Goal: Task Accomplishment & Management: Complete application form

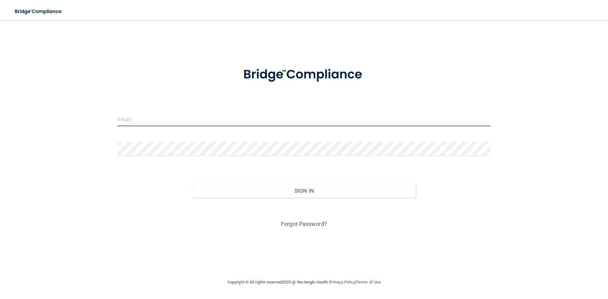
click at [142, 123] on input "email" at bounding box center [304, 119] width 373 height 14
type input "[EMAIL_ADDRESS][DOMAIN_NAME]"
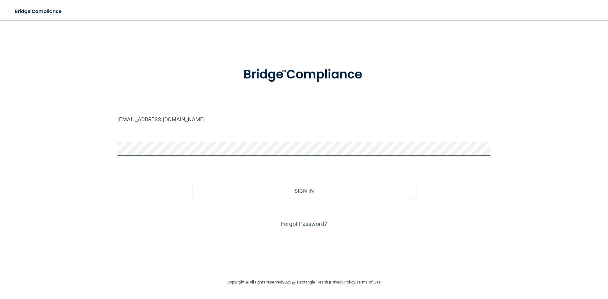
click at [192, 184] on button "Sign In" at bounding box center [304, 191] width 224 height 14
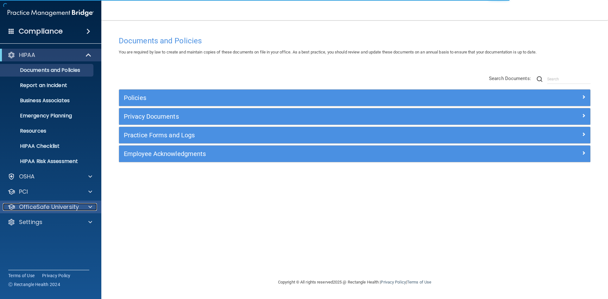
click at [29, 210] on p "OfficeSafe University" at bounding box center [49, 207] width 60 height 8
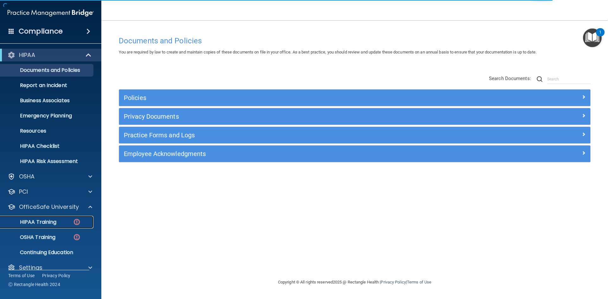
click at [49, 225] on p "HIPAA Training" at bounding box center [30, 222] width 52 height 6
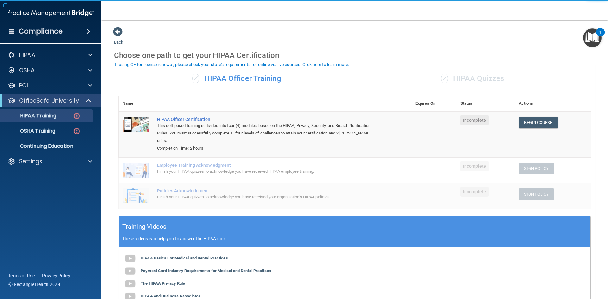
click at [443, 79] on span "✓" at bounding box center [444, 79] width 7 height 10
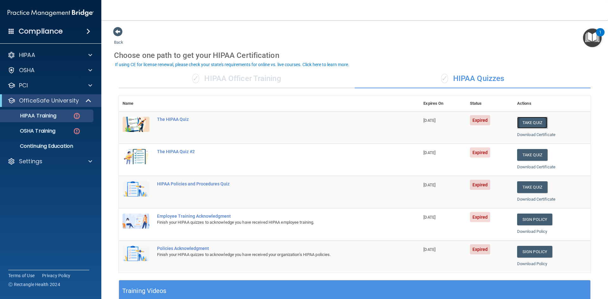
click at [531, 123] on button "Take Quiz" at bounding box center [532, 123] width 30 height 12
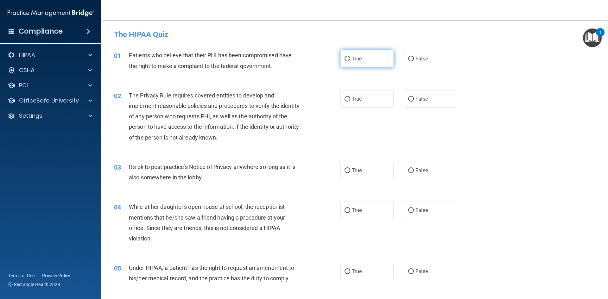
click at [360, 59] on label "True" at bounding box center [366, 58] width 53 height 17
click at [350, 59] on input "True" at bounding box center [348, 59] width 6 height 5
radio input "true"
click at [359, 101] on span "True" at bounding box center [357, 99] width 10 height 6
click at [350, 101] on input "True" at bounding box center [348, 99] width 6 height 5
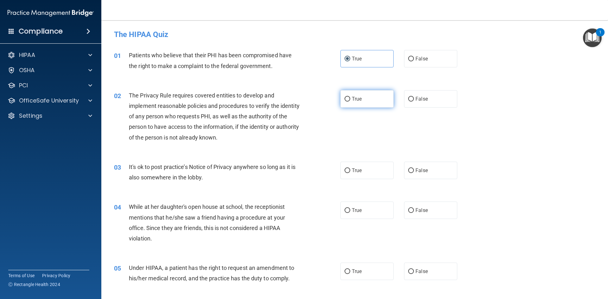
radio input "true"
click at [436, 172] on label "False" at bounding box center [430, 170] width 53 height 17
click at [414, 172] on input "False" at bounding box center [411, 171] width 6 height 5
radio input "true"
click at [432, 206] on label "False" at bounding box center [430, 210] width 53 height 17
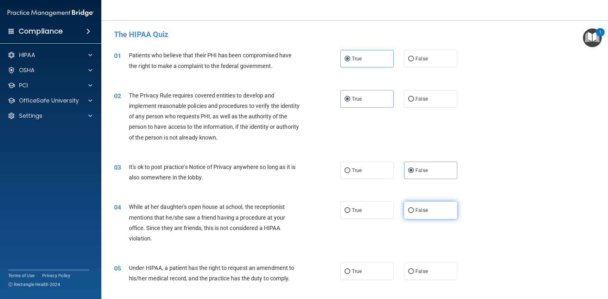
click at [414, 208] on input "False" at bounding box center [411, 210] width 6 height 5
radio input "true"
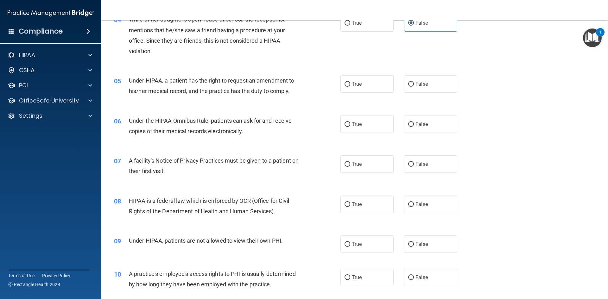
scroll to position [190, 0]
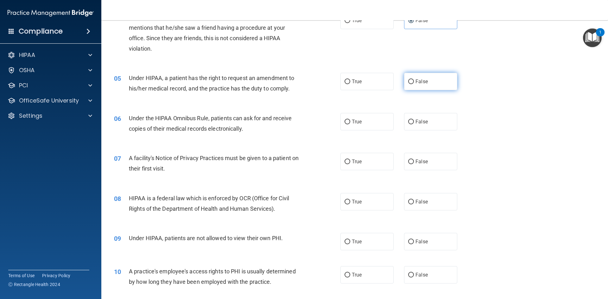
click at [420, 78] on label "False" at bounding box center [430, 81] width 53 height 17
click at [414, 80] on input "False" at bounding box center [411, 82] width 6 height 5
radio input "true"
click at [365, 125] on label "True" at bounding box center [366, 121] width 53 height 17
click at [350, 124] on input "True" at bounding box center [348, 122] width 6 height 5
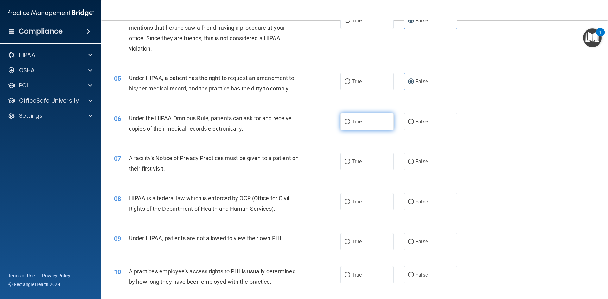
radio input "true"
click at [359, 165] on label "True" at bounding box center [366, 161] width 53 height 17
click at [350, 164] on input "True" at bounding box center [348, 162] width 6 height 5
radio input "true"
click at [352, 204] on span "True" at bounding box center [357, 202] width 10 height 6
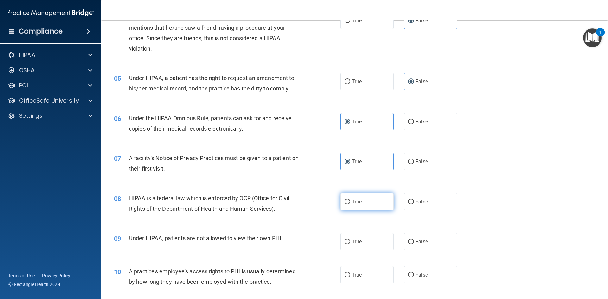
click at [350, 204] on input "True" at bounding box center [348, 202] width 6 height 5
radio input "true"
click at [416, 241] on span "False" at bounding box center [422, 242] width 12 height 6
click at [414, 241] on input "False" at bounding box center [411, 242] width 6 height 5
radio input "true"
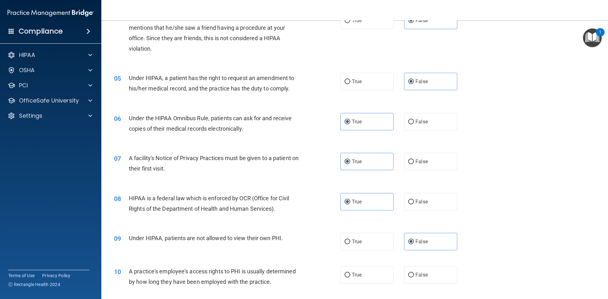
click at [412, 257] on div "09 Under HIPAA, patients are not allowed to view their own PHI. True False" at bounding box center [354, 241] width 491 height 33
click at [412, 270] on label "False" at bounding box center [430, 274] width 53 height 17
click at [412, 273] on input "False" at bounding box center [411, 275] width 6 height 5
radio input "true"
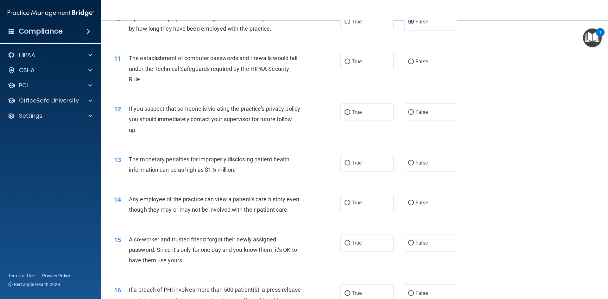
scroll to position [475, 0]
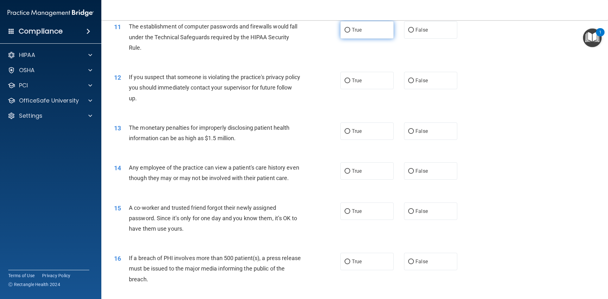
click at [367, 35] on label "True" at bounding box center [366, 29] width 53 height 17
click at [350, 33] on input "True" at bounding box center [348, 30] width 6 height 5
radio input "true"
click at [361, 81] on label "True" at bounding box center [366, 80] width 53 height 17
click at [350, 81] on input "True" at bounding box center [348, 81] width 6 height 5
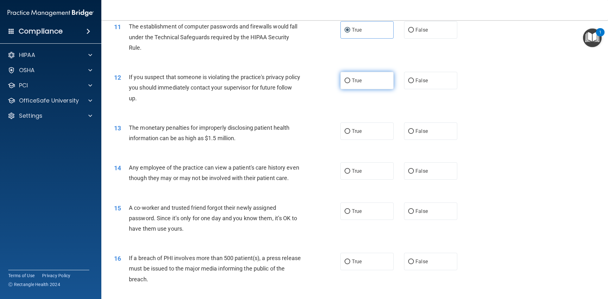
radio input "true"
click at [366, 131] on label "True" at bounding box center [366, 131] width 53 height 17
click at [350, 131] on input "True" at bounding box center [348, 131] width 6 height 5
radio input "true"
click at [420, 161] on div "14 Any employee of the practice can view a patient's care history even though t…" at bounding box center [354, 175] width 491 height 40
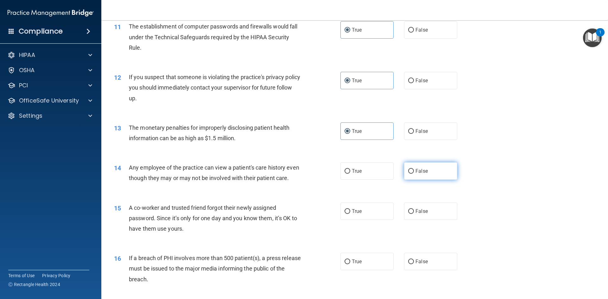
click at [418, 170] on span "False" at bounding box center [422, 171] width 12 height 6
click at [414, 170] on input "False" at bounding box center [411, 171] width 6 height 5
radio input "true"
click at [416, 214] on span "False" at bounding box center [422, 211] width 12 height 6
click at [414, 214] on input "False" at bounding box center [411, 211] width 6 height 5
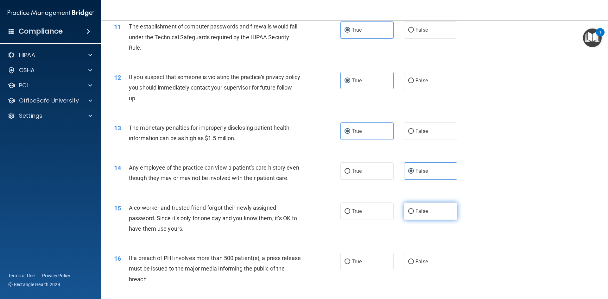
radio input "true"
click at [368, 270] on label "True" at bounding box center [366, 261] width 53 height 17
click at [350, 264] on input "True" at bounding box center [348, 262] width 6 height 5
radio input "true"
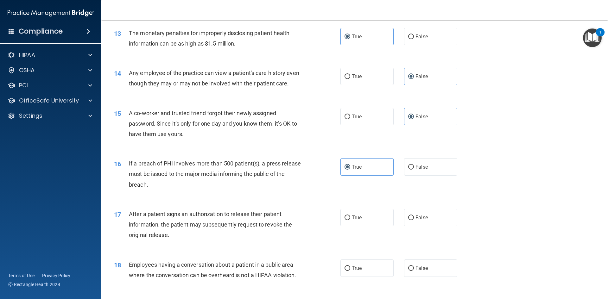
scroll to position [570, 0]
click at [372, 226] on label "True" at bounding box center [366, 217] width 53 height 17
click at [350, 220] on input "True" at bounding box center [348, 217] width 6 height 5
radio input "true"
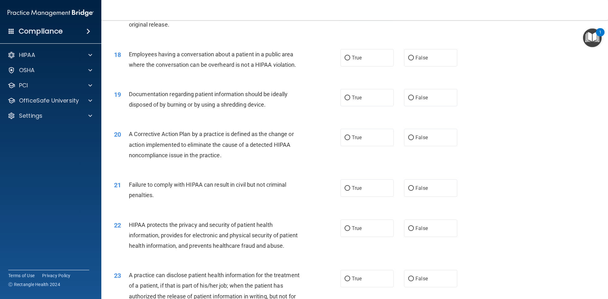
scroll to position [792, 0]
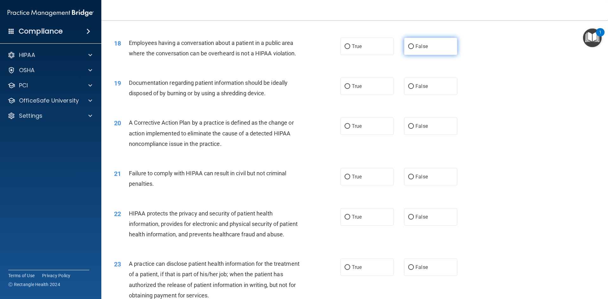
click at [416, 49] on span "False" at bounding box center [422, 46] width 12 height 6
click at [413, 49] on input "False" at bounding box center [411, 46] width 6 height 5
radio input "true"
click at [358, 95] on label "True" at bounding box center [366, 86] width 53 height 17
click at [350, 89] on input "True" at bounding box center [348, 86] width 6 height 5
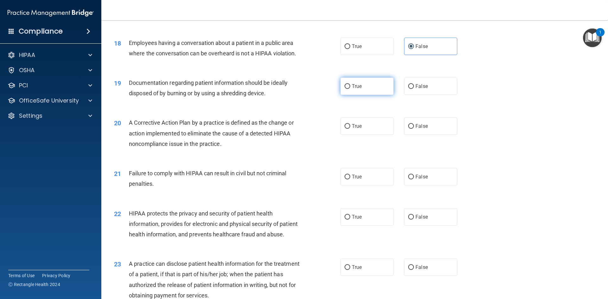
radio input "true"
click at [359, 129] on span "True" at bounding box center [357, 126] width 10 height 6
click at [350, 129] on input "True" at bounding box center [348, 126] width 6 height 5
radio input "true"
click at [418, 180] on span "False" at bounding box center [422, 177] width 12 height 6
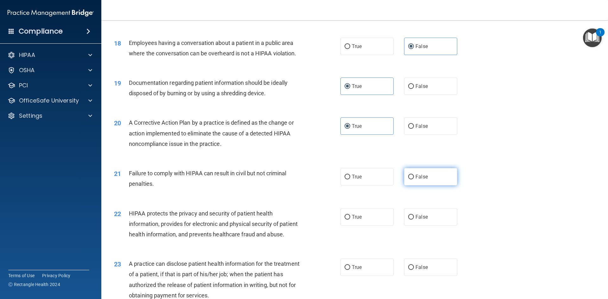
click at [414, 180] on input "False" at bounding box center [411, 177] width 6 height 5
radio input "true"
click at [374, 226] on label "True" at bounding box center [366, 216] width 53 height 17
click at [350, 220] on input "True" at bounding box center [348, 217] width 6 height 5
radio input "true"
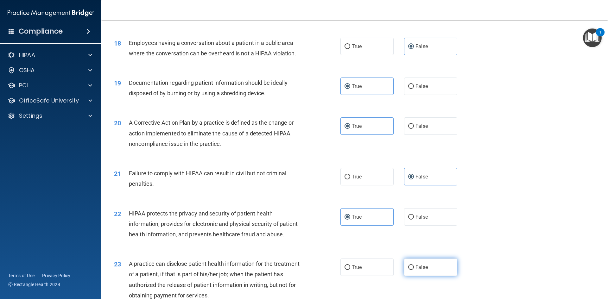
click at [425, 276] on label "False" at bounding box center [430, 267] width 53 height 17
click at [414, 270] on input "False" at bounding box center [411, 267] width 6 height 5
radio input "true"
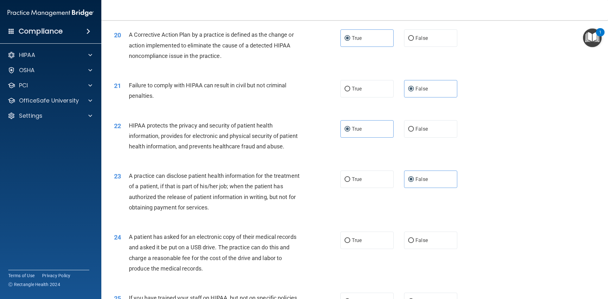
scroll to position [887, 0]
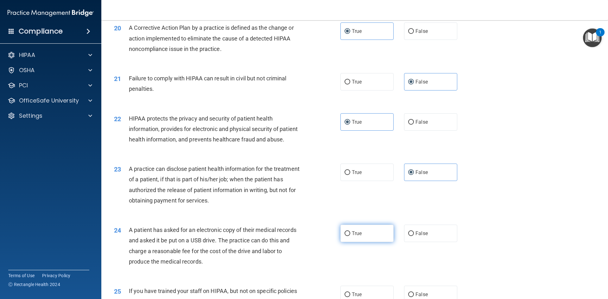
click at [368, 242] on label "True" at bounding box center [366, 233] width 53 height 17
click at [350, 236] on input "True" at bounding box center [348, 234] width 6 height 5
radio input "true"
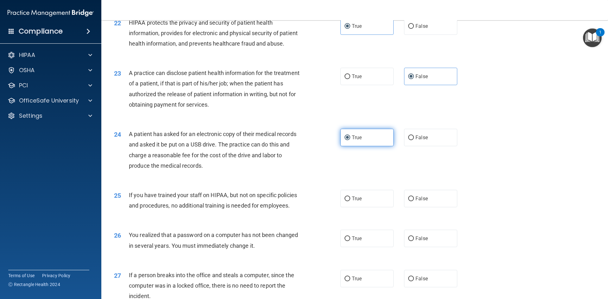
scroll to position [1014, 0]
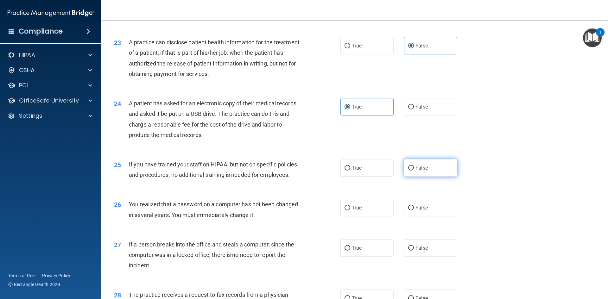
click at [413, 177] on label "False" at bounding box center [430, 167] width 53 height 17
click at [413, 171] on input "False" at bounding box center [411, 168] width 6 height 5
radio input "true"
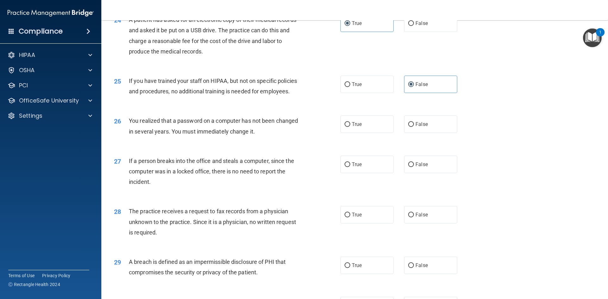
scroll to position [1109, 0]
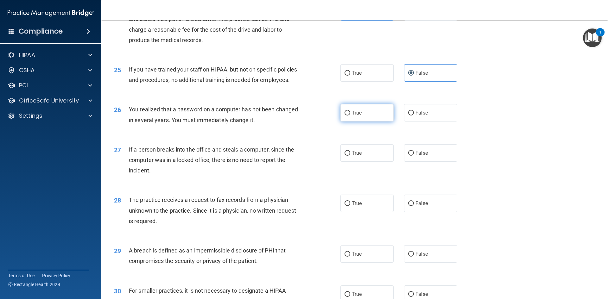
click at [356, 122] on label "True" at bounding box center [366, 112] width 53 height 17
click at [350, 116] on input "True" at bounding box center [348, 113] width 6 height 5
radio input "true"
click at [421, 156] on span "False" at bounding box center [422, 153] width 12 height 6
click at [414, 156] on input "False" at bounding box center [411, 153] width 6 height 5
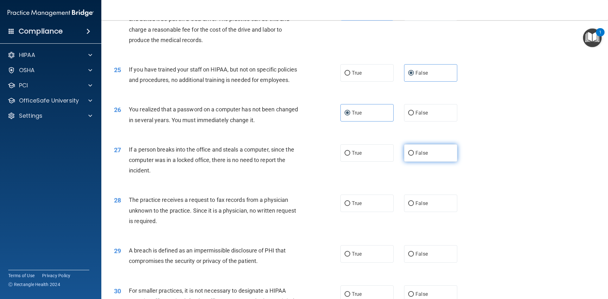
radio input "true"
click at [419, 207] on span "False" at bounding box center [422, 203] width 12 height 6
click at [414, 206] on input "False" at bounding box center [411, 203] width 6 height 5
radio input "true"
click at [370, 263] on label "True" at bounding box center [366, 253] width 53 height 17
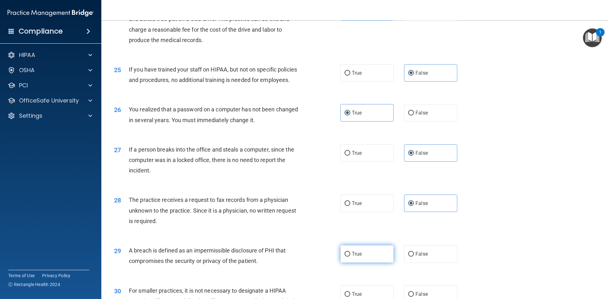
click at [350, 257] on input "True" at bounding box center [348, 254] width 6 height 5
radio input "true"
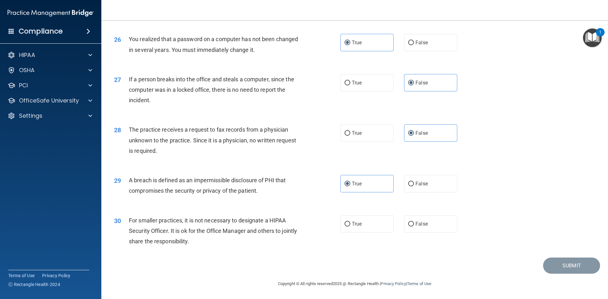
scroll to position [1200, 0]
click at [416, 223] on span "False" at bounding box center [422, 224] width 12 height 6
click at [414, 223] on input "False" at bounding box center [411, 224] width 6 height 5
radio input "true"
click at [553, 266] on button "Submit" at bounding box center [571, 266] width 57 height 16
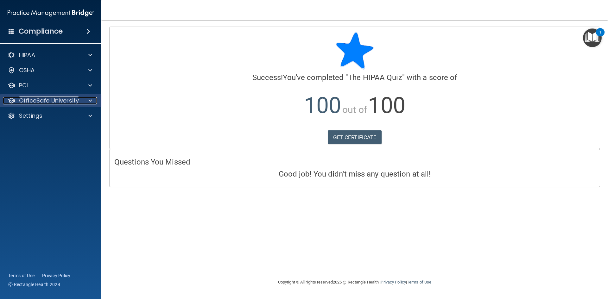
click at [51, 101] on p "OfficeSafe University" at bounding box center [49, 101] width 60 height 8
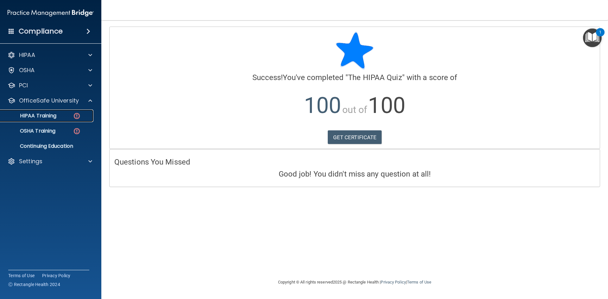
click at [52, 121] on link "HIPAA Training" at bounding box center [44, 116] width 100 height 13
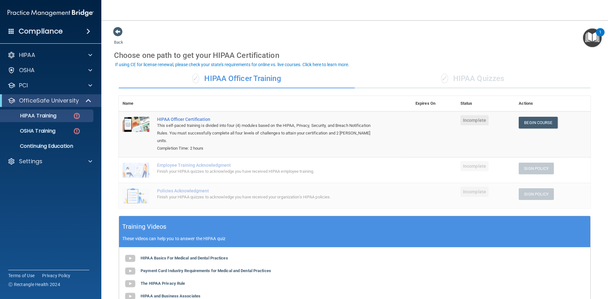
click at [497, 76] on div "✓ HIPAA Quizzes" at bounding box center [473, 78] width 236 height 19
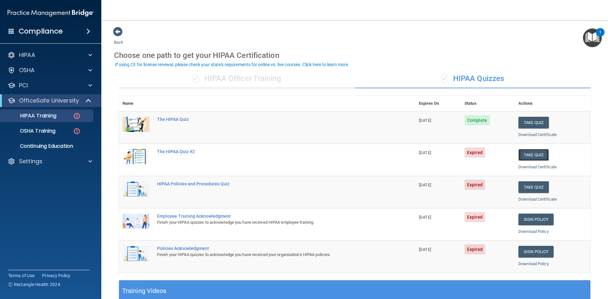
click at [529, 153] on button "Take Quiz" at bounding box center [533, 155] width 30 height 12
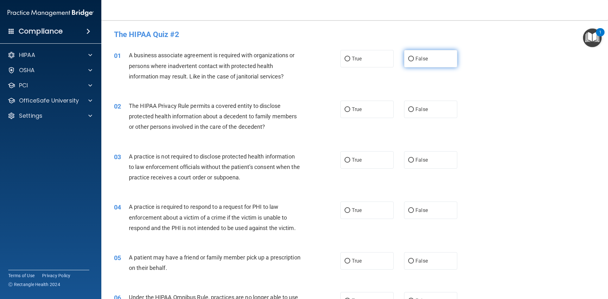
click at [425, 56] on label "False" at bounding box center [430, 58] width 53 height 17
click at [414, 57] on input "False" at bounding box center [411, 59] width 6 height 5
radio input "true"
click at [373, 108] on label "True" at bounding box center [366, 109] width 53 height 17
click at [350, 108] on input "True" at bounding box center [348, 109] width 6 height 5
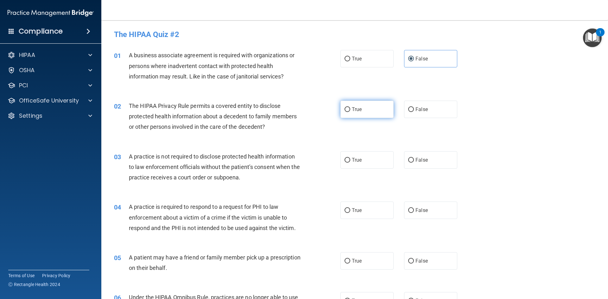
radio input "true"
click at [421, 161] on span "False" at bounding box center [422, 160] width 12 height 6
click at [414, 161] on input "False" at bounding box center [411, 160] width 6 height 5
radio input "true"
click at [368, 213] on label "True" at bounding box center [366, 210] width 53 height 17
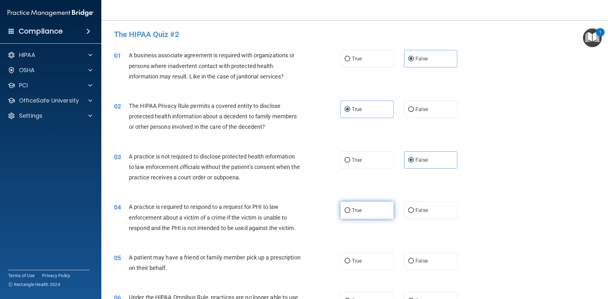
click at [350, 213] on input "True" at bounding box center [348, 210] width 6 height 5
radio input "true"
click at [367, 258] on label "True" at bounding box center [366, 260] width 53 height 17
click at [350, 259] on input "True" at bounding box center [348, 261] width 6 height 5
radio input "true"
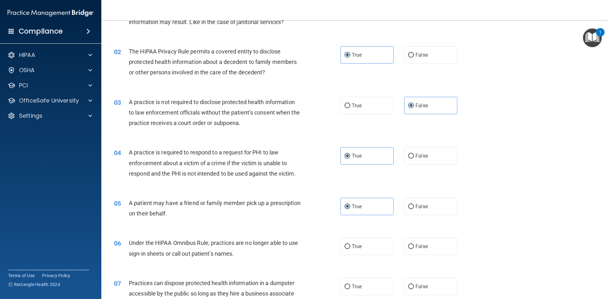
scroll to position [63, 0]
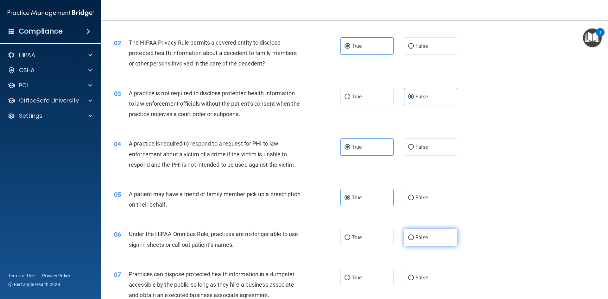
click at [431, 239] on label "False" at bounding box center [430, 237] width 53 height 17
click at [414, 239] on input "False" at bounding box center [411, 238] width 6 height 5
radio input "true"
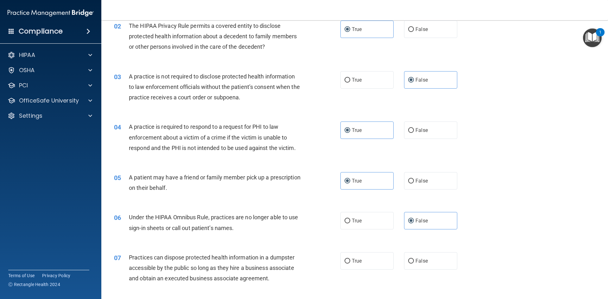
scroll to position [127, 0]
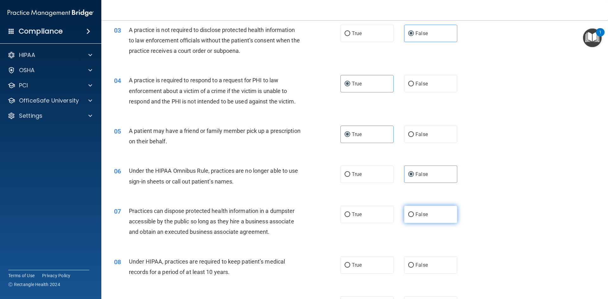
click at [425, 214] on label "False" at bounding box center [430, 214] width 53 height 17
click at [414, 214] on input "False" at bounding box center [411, 215] width 6 height 5
radio input "true"
click at [425, 262] on label "False" at bounding box center [430, 265] width 53 height 17
click at [414, 263] on input "False" at bounding box center [411, 265] width 6 height 5
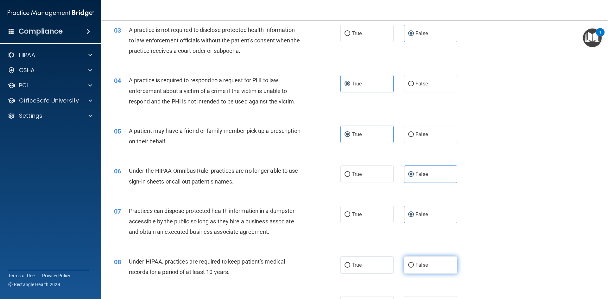
radio input "true"
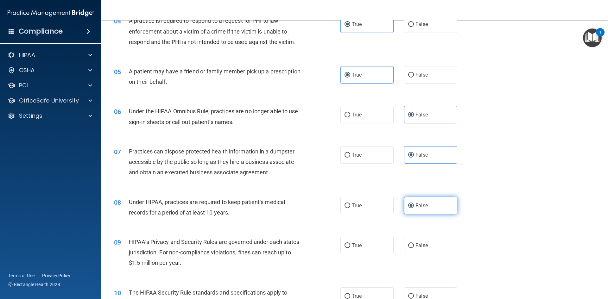
scroll to position [190, 0]
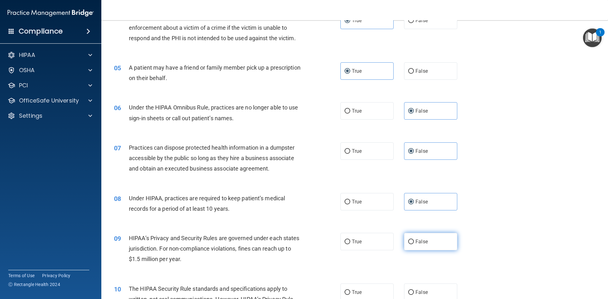
click at [424, 244] on span "False" at bounding box center [422, 242] width 12 height 6
click at [414, 244] on input "False" at bounding box center [411, 242] width 6 height 5
radio input "true"
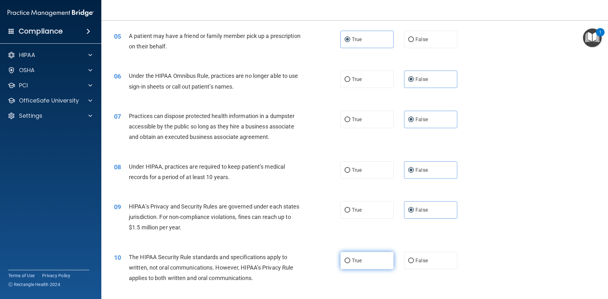
click at [372, 261] on label "True" at bounding box center [366, 260] width 53 height 17
click at [350, 261] on input "True" at bounding box center [348, 261] width 6 height 5
radio input "true"
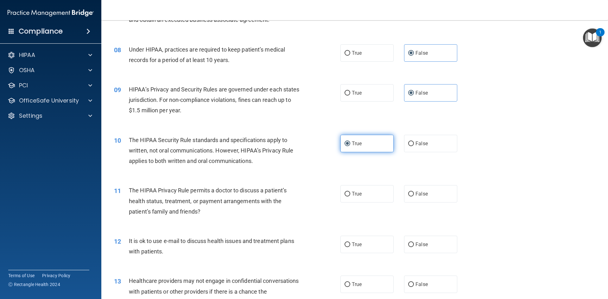
scroll to position [348, 0]
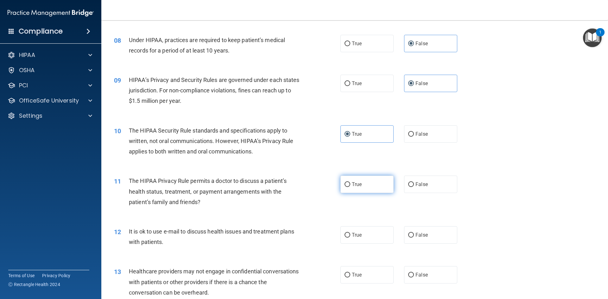
click at [364, 187] on label "True" at bounding box center [366, 184] width 53 height 17
click at [350, 187] on input "True" at bounding box center [348, 184] width 6 height 5
radio input "true"
click at [366, 242] on label "True" at bounding box center [366, 234] width 53 height 17
click at [350, 238] on input "True" at bounding box center [348, 235] width 6 height 5
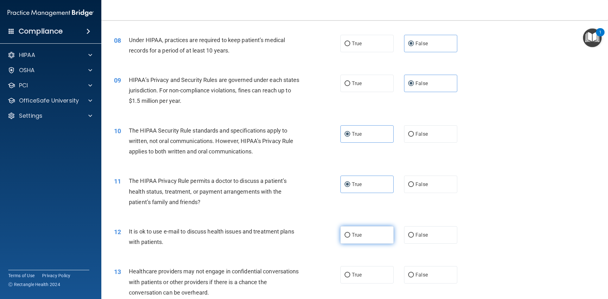
radio input "true"
click at [424, 271] on label "False" at bounding box center [430, 274] width 53 height 17
click at [414, 273] on input "False" at bounding box center [411, 275] width 6 height 5
radio input "true"
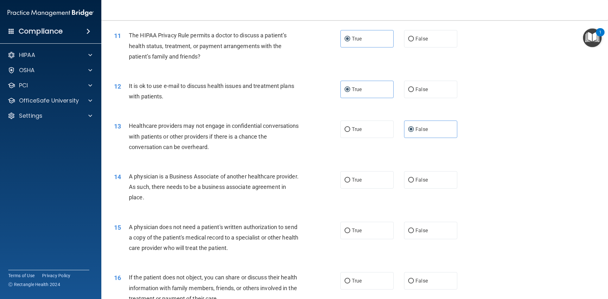
scroll to position [507, 0]
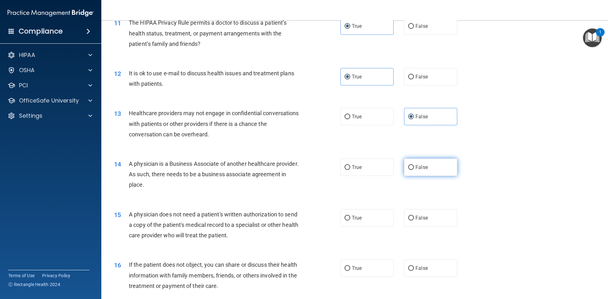
click at [424, 166] on span "False" at bounding box center [422, 167] width 12 height 6
click at [414, 166] on input "False" at bounding box center [411, 167] width 6 height 5
radio input "true"
click at [382, 231] on div "15 A physician does not need a patient's written authorization to send a copy o…" at bounding box center [354, 226] width 491 height 51
click at [373, 220] on label "True" at bounding box center [366, 217] width 53 height 17
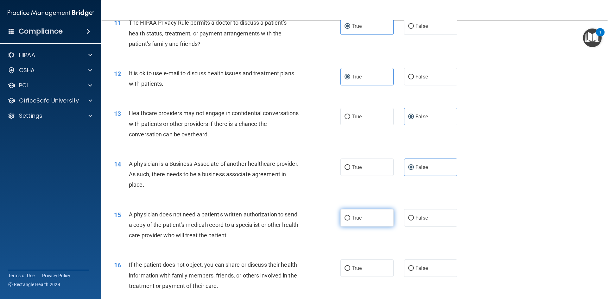
click at [350, 220] on input "True" at bounding box center [348, 218] width 6 height 5
radio input "true"
click at [372, 264] on label "True" at bounding box center [366, 268] width 53 height 17
click at [350, 266] on input "True" at bounding box center [348, 268] width 6 height 5
radio input "true"
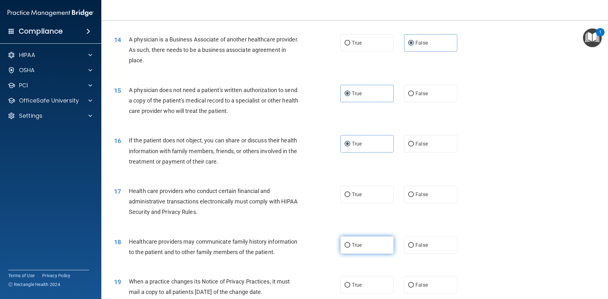
scroll to position [633, 0]
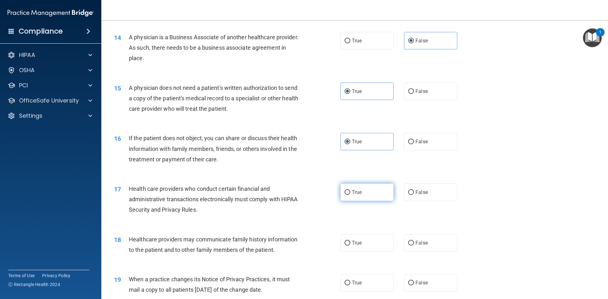
click at [362, 197] on label "True" at bounding box center [366, 192] width 53 height 17
click at [350, 195] on input "True" at bounding box center [348, 192] width 6 height 5
radio input "true"
click at [423, 248] on label "False" at bounding box center [430, 242] width 53 height 17
click at [414, 246] on input "False" at bounding box center [411, 243] width 6 height 5
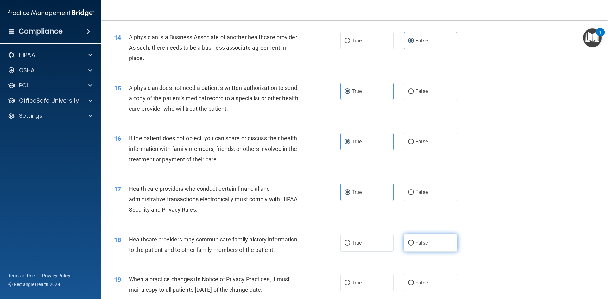
radio input "true"
click at [423, 282] on span "False" at bounding box center [422, 283] width 12 height 6
click at [414, 282] on input "False" at bounding box center [411, 283] width 6 height 5
radio input "true"
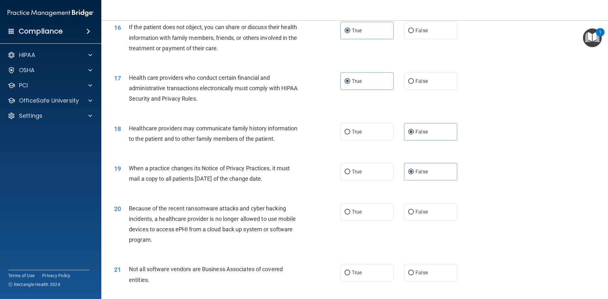
scroll to position [760, 0]
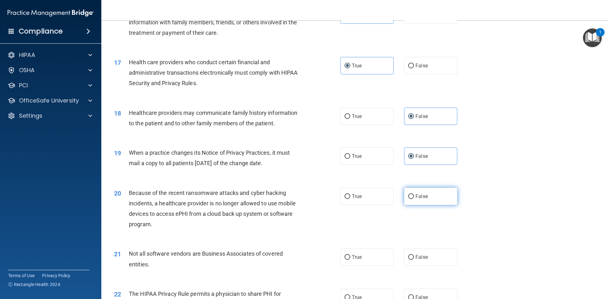
click at [419, 194] on span "False" at bounding box center [422, 197] width 12 height 6
click at [414, 194] on input "False" at bounding box center [411, 196] width 6 height 5
radio input "true"
click at [373, 253] on label "True" at bounding box center [366, 257] width 53 height 17
click at [350, 255] on input "True" at bounding box center [348, 257] width 6 height 5
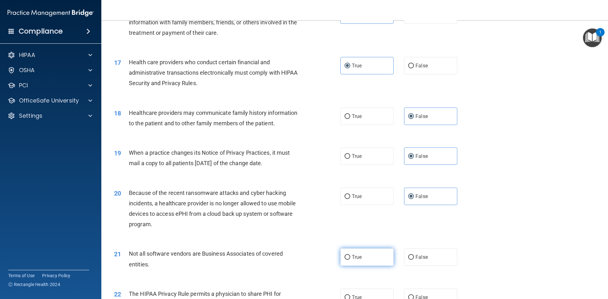
radio input "true"
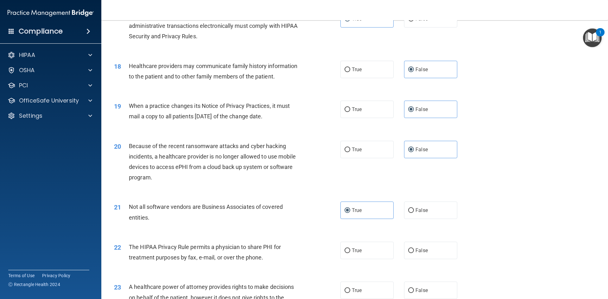
scroll to position [824, 0]
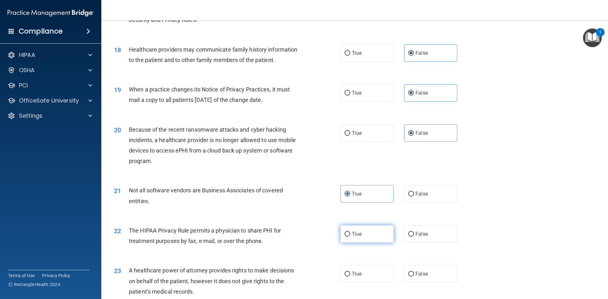
click at [371, 235] on label "True" at bounding box center [366, 234] width 53 height 17
click at [350, 235] on input "True" at bounding box center [348, 234] width 6 height 5
radio input "true"
click at [437, 275] on label "False" at bounding box center [430, 273] width 53 height 17
click at [414, 275] on input "False" at bounding box center [411, 274] width 6 height 5
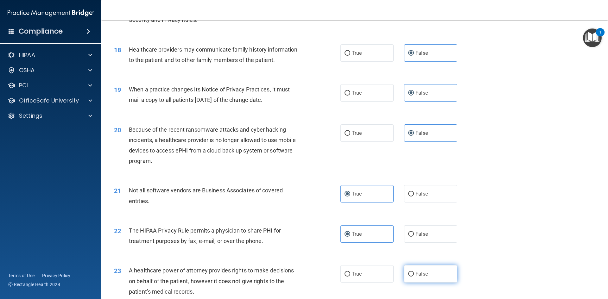
radio input "true"
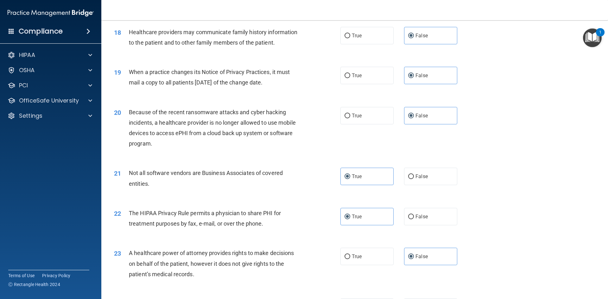
scroll to position [855, 0]
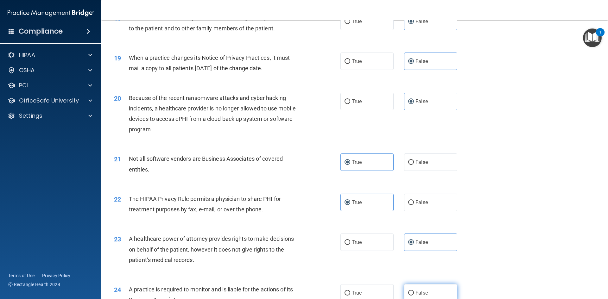
click at [424, 287] on label "False" at bounding box center [430, 292] width 53 height 17
click at [414, 291] on input "False" at bounding box center [411, 293] width 6 height 5
radio input "true"
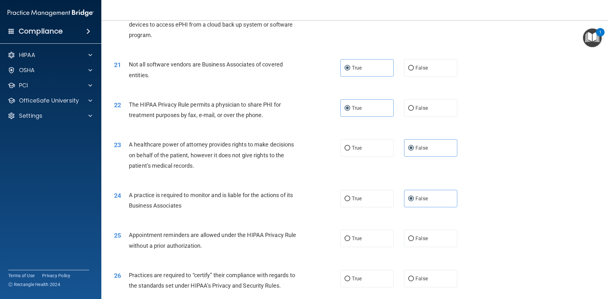
scroll to position [950, 0]
click at [365, 238] on label "True" at bounding box center [366, 237] width 53 height 17
click at [350, 238] on input "True" at bounding box center [348, 238] width 6 height 5
radio input "true"
click at [425, 281] on label "False" at bounding box center [430, 278] width 53 height 17
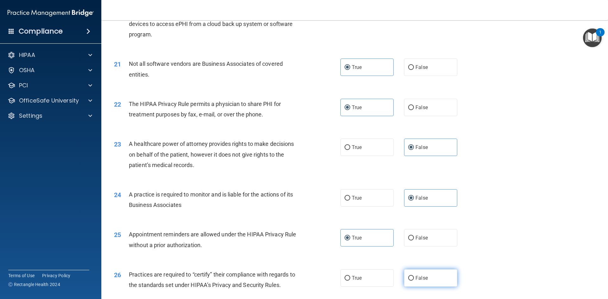
click at [414, 281] on input "False" at bounding box center [411, 278] width 6 height 5
radio input "true"
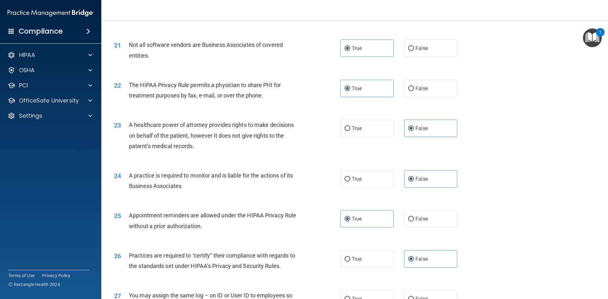
scroll to position [1014, 0]
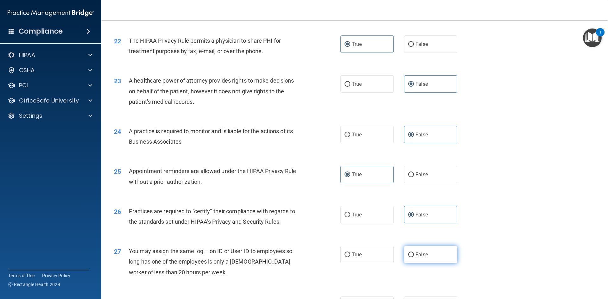
click at [423, 257] on span "False" at bounding box center [422, 255] width 12 height 6
click at [414, 257] on input "False" at bounding box center [411, 255] width 6 height 5
radio input "true"
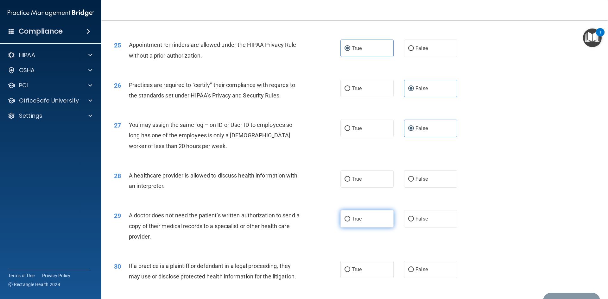
scroll to position [1140, 0]
click at [371, 189] on div "28 A healthcare provider is allowed to discuss health information with an inter…" at bounding box center [354, 182] width 491 height 40
click at [365, 184] on label "True" at bounding box center [366, 178] width 53 height 17
click at [350, 181] on input "True" at bounding box center [348, 179] width 6 height 5
radio input "true"
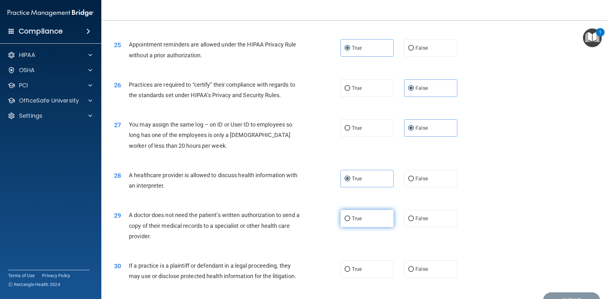
click at [368, 213] on label "True" at bounding box center [366, 218] width 53 height 17
click at [350, 217] on input "True" at bounding box center [348, 219] width 6 height 5
radio input "true"
click at [373, 273] on label "True" at bounding box center [366, 269] width 53 height 17
click at [350, 272] on input "True" at bounding box center [348, 269] width 6 height 5
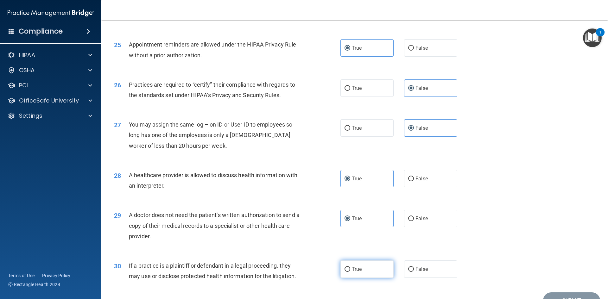
radio input "true"
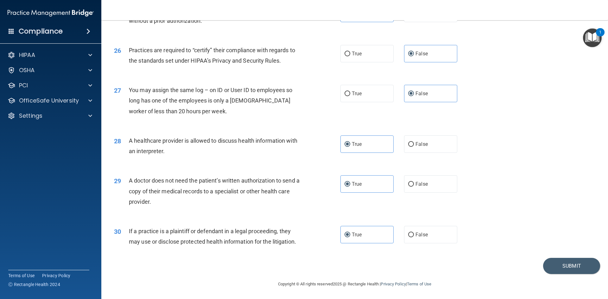
scroll to position [1175, 0]
click at [555, 265] on button "Submit" at bounding box center [571, 266] width 57 height 16
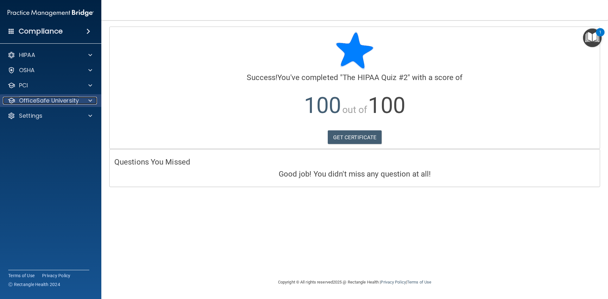
click at [50, 99] on p "OfficeSafe University" at bounding box center [49, 101] width 60 height 8
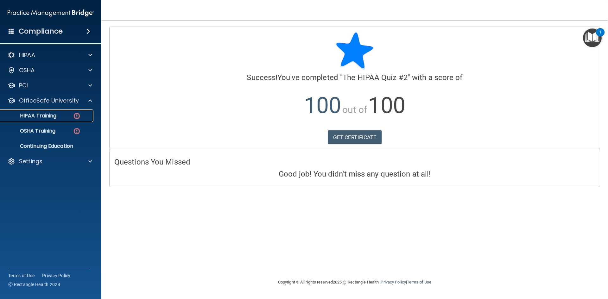
click at [46, 118] on p "HIPAA Training" at bounding box center [30, 116] width 52 height 6
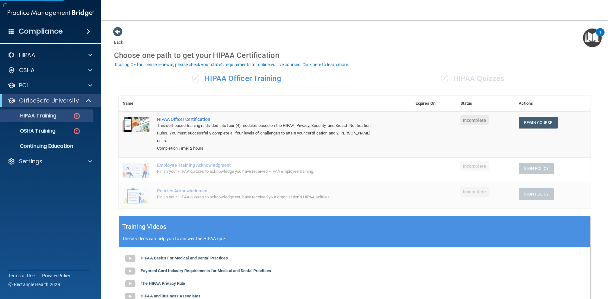
click at [493, 86] on div "✓ HIPAA Quizzes" at bounding box center [473, 78] width 236 height 19
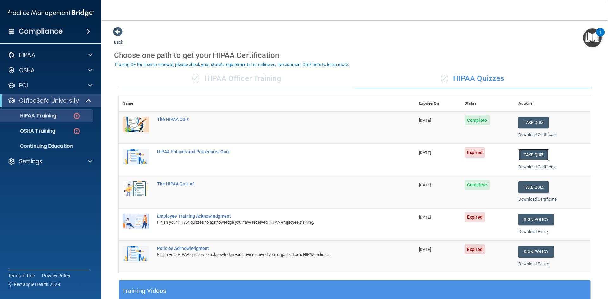
click at [532, 154] on button "Take Quiz" at bounding box center [533, 155] width 30 height 12
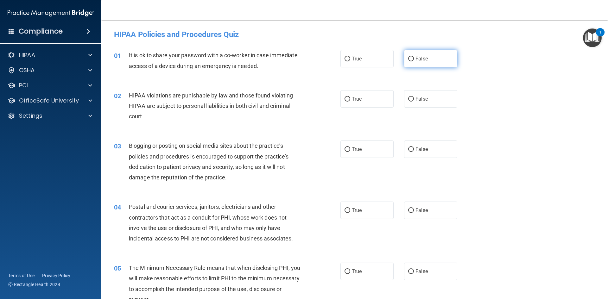
click at [428, 63] on label "False" at bounding box center [430, 58] width 53 height 17
click at [414, 61] on input "False" at bounding box center [411, 59] width 6 height 5
radio input "true"
click at [374, 96] on label "True" at bounding box center [366, 98] width 53 height 17
click at [350, 97] on input "True" at bounding box center [348, 99] width 6 height 5
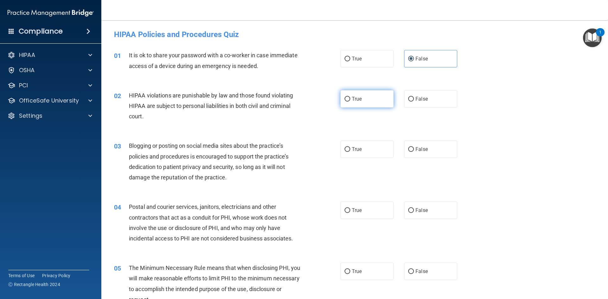
radio input "true"
click at [416, 148] on span "False" at bounding box center [422, 149] width 12 height 6
click at [414, 148] on input "False" at bounding box center [411, 149] width 6 height 5
radio input "true"
click at [362, 213] on label "True" at bounding box center [366, 210] width 53 height 17
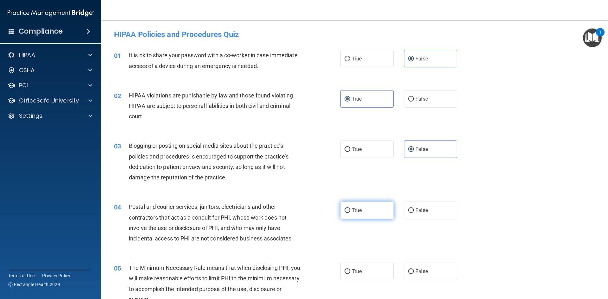
click at [350, 213] on input "True" at bounding box center [348, 210] width 6 height 5
radio input "true"
click at [362, 273] on label "True" at bounding box center [366, 271] width 53 height 17
click at [350, 273] on input "True" at bounding box center [348, 272] width 6 height 5
radio input "true"
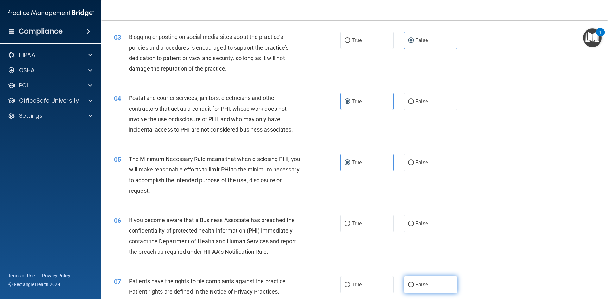
scroll to position [127, 0]
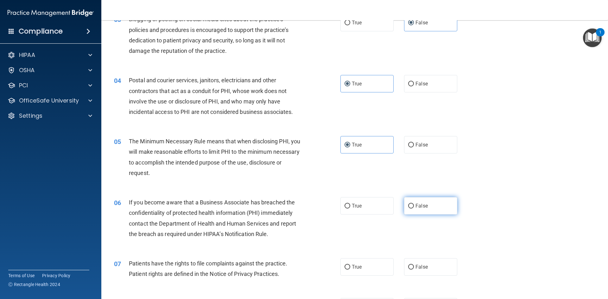
click at [428, 209] on label "False" at bounding box center [430, 205] width 53 height 17
click at [414, 209] on input "False" at bounding box center [411, 206] width 6 height 5
radio input "true"
click at [353, 266] on span "True" at bounding box center [357, 267] width 10 height 6
click at [350, 266] on input "True" at bounding box center [348, 267] width 6 height 5
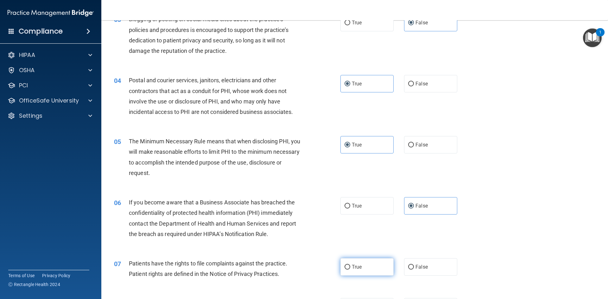
radio input "true"
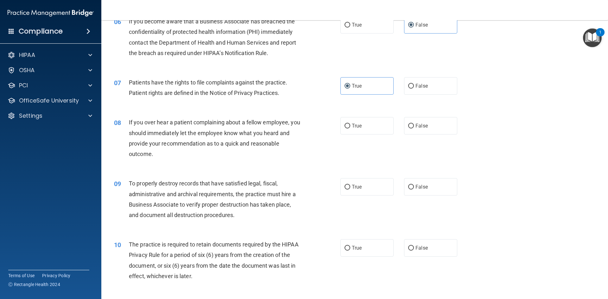
scroll to position [317, 0]
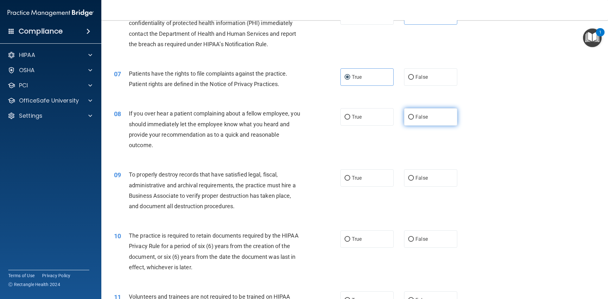
click at [416, 115] on span "False" at bounding box center [422, 117] width 12 height 6
click at [414, 115] on input "False" at bounding box center [411, 117] width 6 height 5
radio input "true"
click at [418, 180] on span "False" at bounding box center [422, 178] width 12 height 6
click at [414, 180] on input "False" at bounding box center [411, 178] width 6 height 5
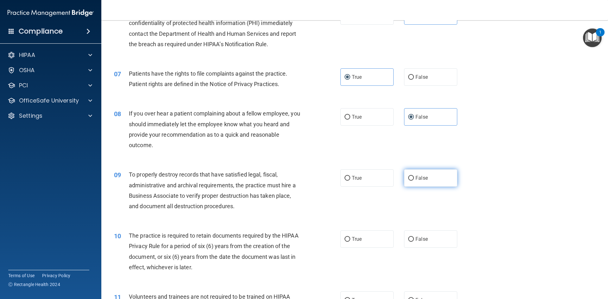
radio input "true"
click at [366, 238] on label "True" at bounding box center [366, 239] width 53 height 17
click at [350, 238] on input "True" at bounding box center [348, 239] width 6 height 5
radio input "true"
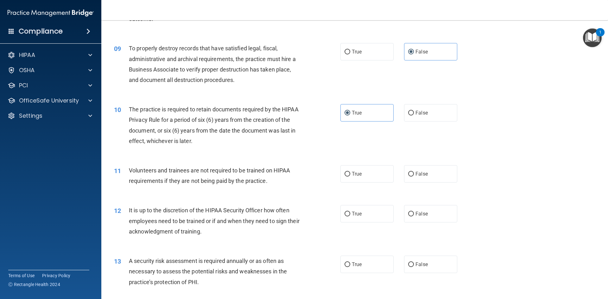
scroll to position [475, 0]
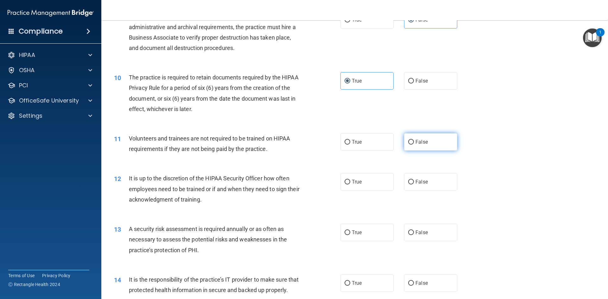
click at [432, 143] on label "False" at bounding box center [430, 141] width 53 height 17
click at [414, 143] on input "False" at bounding box center [411, 142] width 6 height 5
radio input "true"
click at [424, 182] on span "False" at bounding box center [422, 182] width 12 height 6
click at [414, 182] on input "False" at bounding box center [411, 182] width 6 height 5
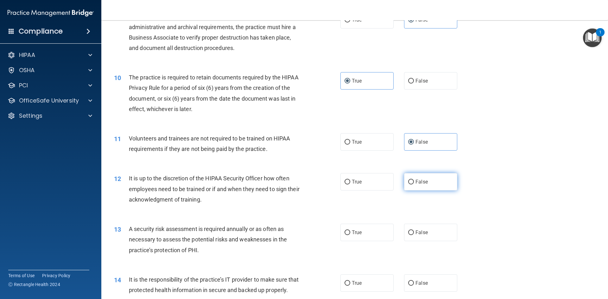
radio input "true"
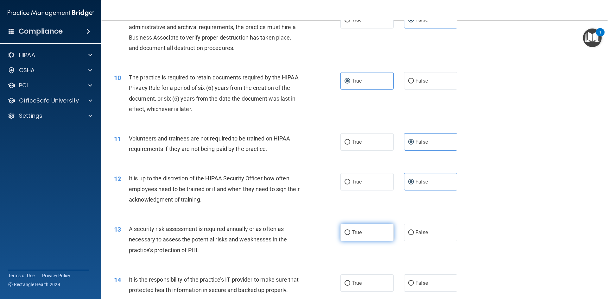
click at [365, 236] on label "True" at bounding box center [366, 232] width 53 height 17
click at [350, 235] on input "True" at bounding box center [348, 233] width 6 height 5
radio input "true"
click at [421, 286] on label "False" at bounding box center [430, 283] width 53 height 17
click at [414, 286] on input "False" at bounding box center [411, 283] width 6 height 5
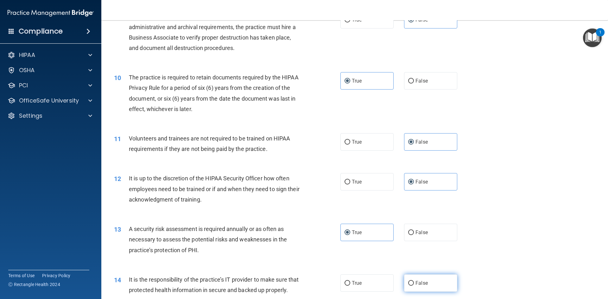
radio input "true"
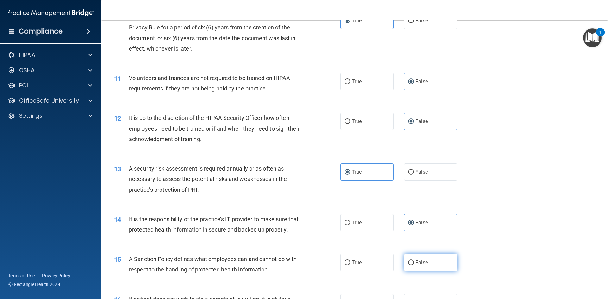
scroll to position [538, 0]
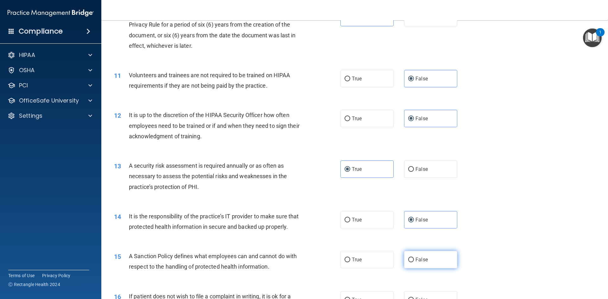
click at [419, 263] on span "False" at bounding box center [422, 260] width 12 height 6
click at [414, 263] on input "False" at bounding box center [411, 260] width 6 height 5
radio input "true"
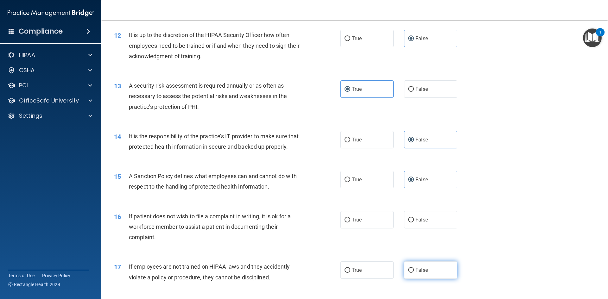
scroll to position [633, 0]
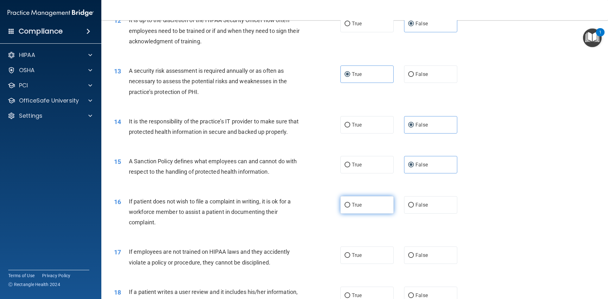
click at [364, 214] on label "True" at bounding box center [366, 204] width 53 height 17
click at [350, 208] on input "True" at bounding box center [348, 205] width 6 height 5
radio input "true"
click at [416, 258] on span "False" at bounding box center [422, 255] width 12 height 6
click at [413, 258] on input "False" at bounding box center [411, 255] width 6 height 5
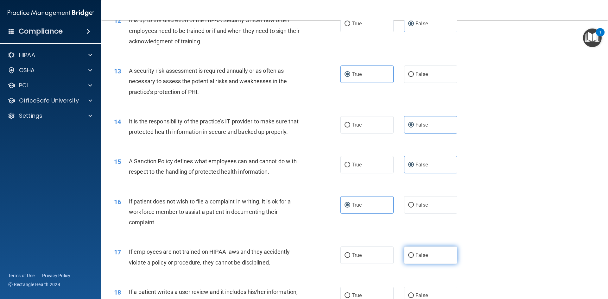
radio input "true"
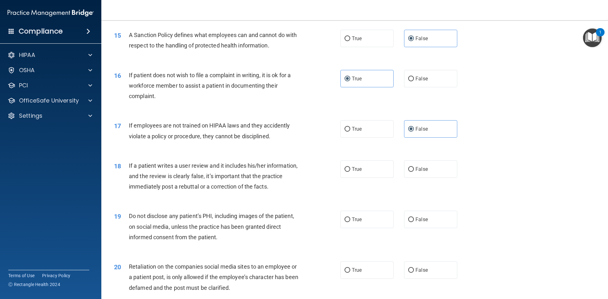
scroll to position [760, 0]
click at [428, 178] on label "False" at bounding box center [430, 168] width 53 height 17
click at [414, 172] on input "False" at bounding box center [411, 169] width 6 height 5
radio input "true"
click at [374, 228] on label "True" at bounding box center [366, 219] width 53 height 17
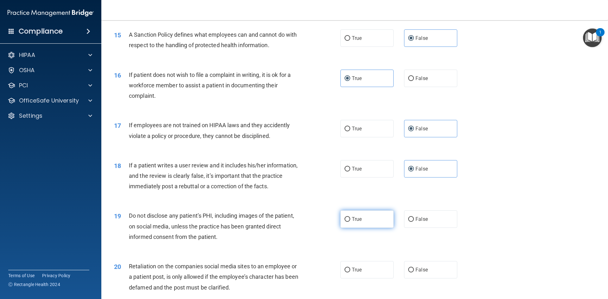
click at [350, 222] on input "True" at bounding box center [348, 219] width 6 height 5
radio input "true"
click at [412, 279] on label "False" at bounding box center [430, 269] width 53 height 17
click at [412, 273] on input "False" at bounding box center [411, 270] width 6 height 5
radio input "true"
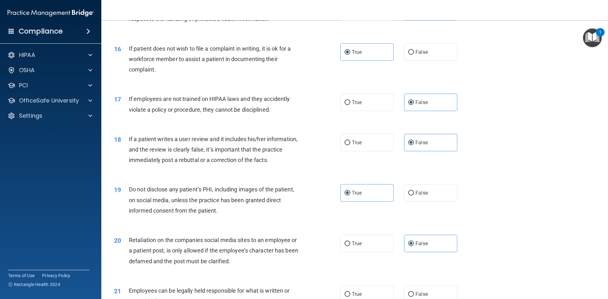
scroll to position [824, 0]
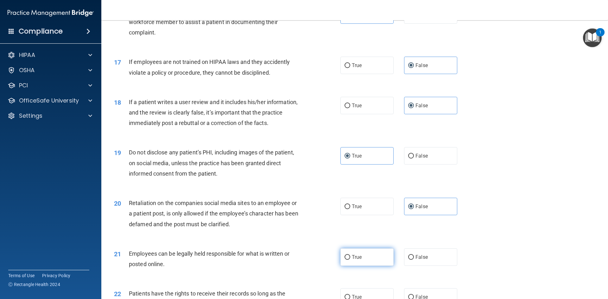
click at [379, 265] on label "True" at bounding box center [366, 257] width 53 height 17
click at [350, 260] on input "True" at bounding box center [348, 257] width 6 height 5
radio input "true"
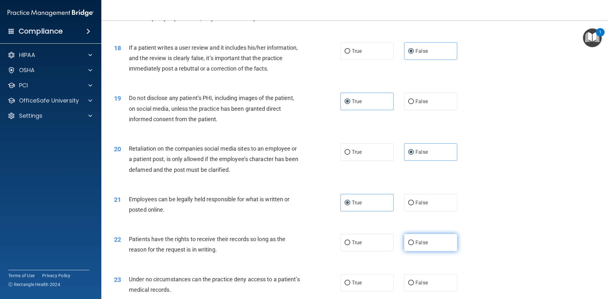
scroll to position [887, 0]
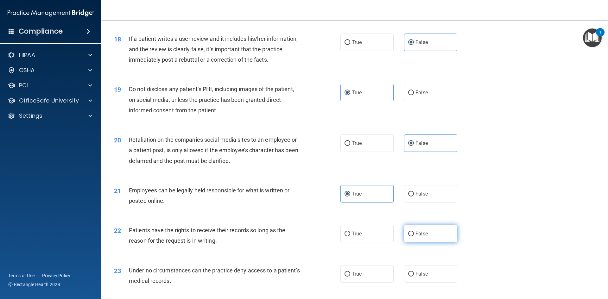
click at [438, 243] on label "False" at bounding box center [430, 233] width 53 height 17
click at [414, 237] on input "False" at bounding box center [411, 234] width 6 height 5
radio input "true"
click at [438, 283] on label "False" at bounding box center [430, 273] width 53 height 17
click at [414, 277] on input "False" at bounding box center [411, 274] width 6 height 5
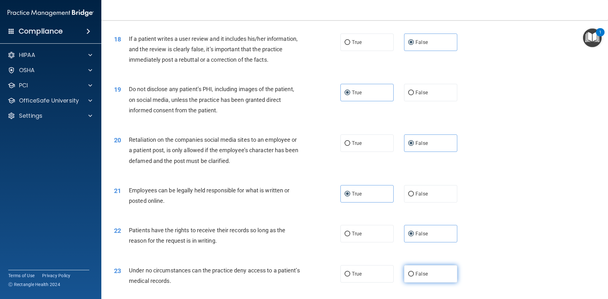
radio input "true"
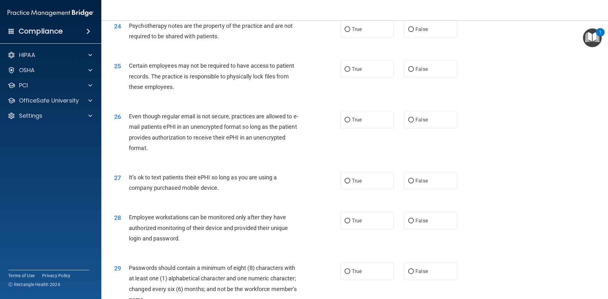
scroll to position [1172, 0]
click at [363, 38] on label "True" at bounding box center [366, 28] width 53 height 17
click at [350, 32] on input "True" at bounding box center [348, 29] width 6 height 5
radio input "true"
click at [359, 72] on span "True" at bounding box center [357, 69] width 10 height 6
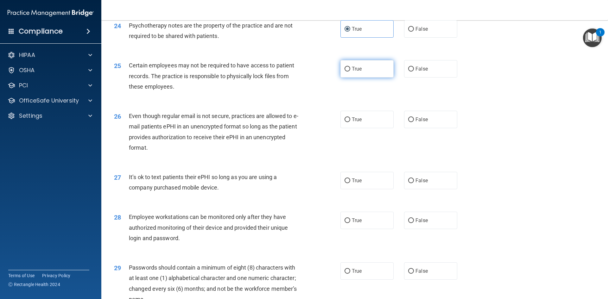
click at [350, 72] on input "True" at bounding box center [348, 69] width 6 height 5
radio input "true"
click at [362, 128] on label "True" at bounding box center [366, 119] width 53 height 17
click at [350, 122] on input "True" at bounding box center [348, 120] width 6 height 5
radio input "true"
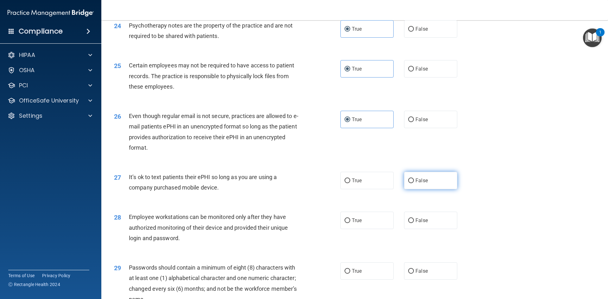
click at [420, 189] on label "False" at bounding box center [430, 180] width 53 height 17
click at [414, 183] on input "False" at bounding box center [411, 181] width 6 height 5
radio input "true"
click at [421, 229] on label "False" at bounding box center [430, 220] width 53 height 17
click at [414, 223] on input "False" at bounding box center [411, 221] width 6 height 5
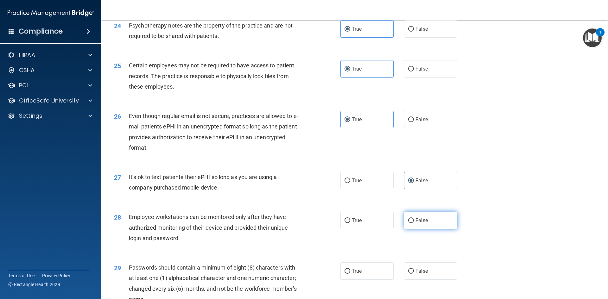
radio input "true"
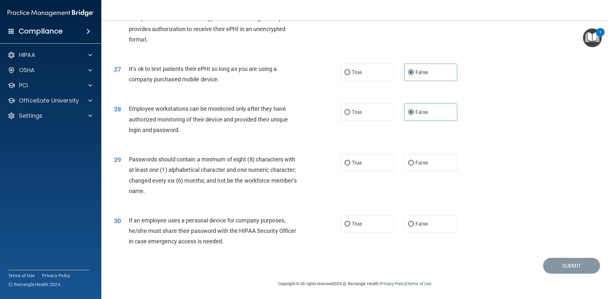
scroll to position [1291, 0]
click at [367, 158] on label "True" at bounding box center [366, 162] width 53 height 17
click at [350, 161] on input "True" at bounding box center [348, 163] width 6 height 5
radio input "true"
drag, startPoint x: 422, startPoint y: 225, endPoint x: 453, endPoint y: 230, distance: 31.5
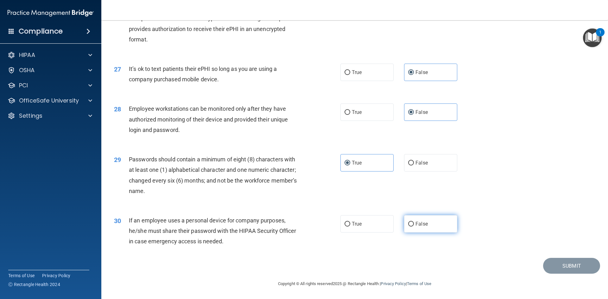
click at [422, 225] on span "False" at bounding box center [422, 224] width 12 height 6
click at [414, 225] on input "False" at bounding box center [411, 224] width 6 height 5
radio input "true"
click at [549, 265] on button "Submit" at bounding box center [571, 266] width 57 height 16
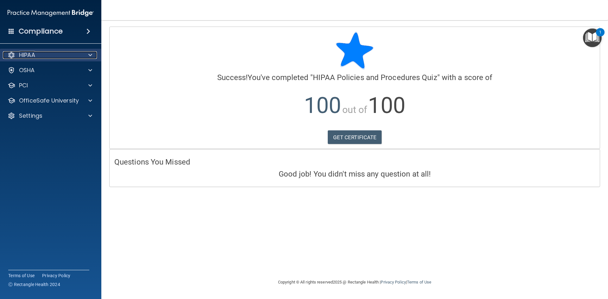
click at [34, 58] on p "HIPAA" at bounding box center [27, 55] width 16 height 8
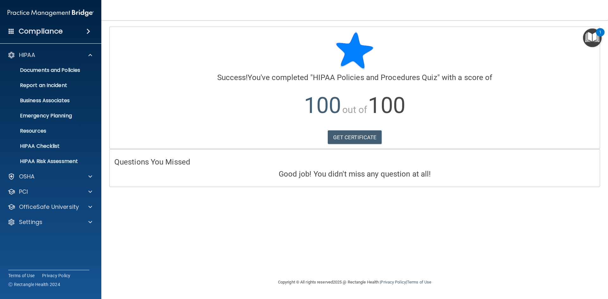
click at [9, 30] on span at bounding box center [12, 31] width 6 height 6
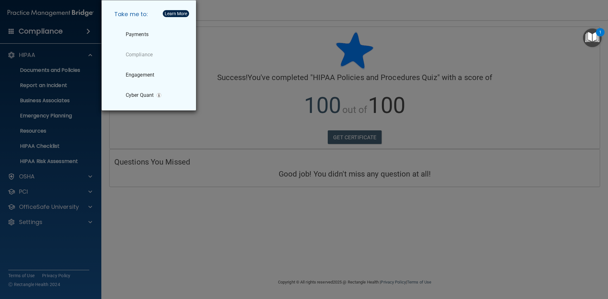
click at [210, 222] on div "Take me to: Payments Compliance Engagement Cyber Quant" at bounding box center [304, 149] width 608 height 299
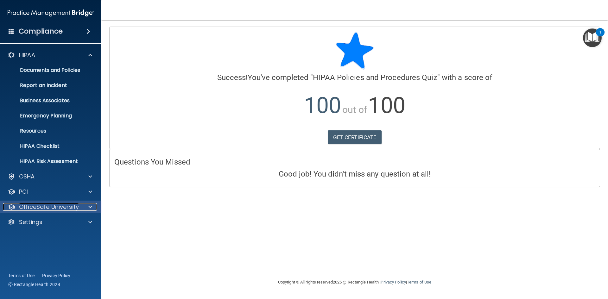
click at [42, 205] on p "OfficeSafe University" at bounding box center [49, 207] width 60 height 8
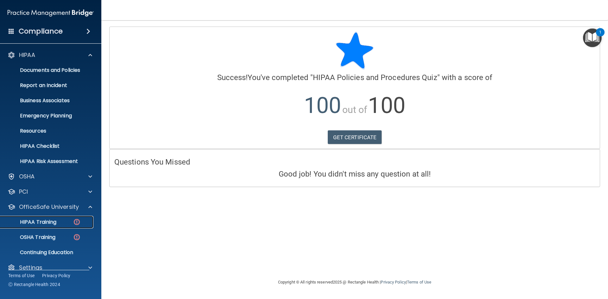
click at [67, 224] on div "HIPAA Training" at bounding box center [47, 222] width 86 height 6
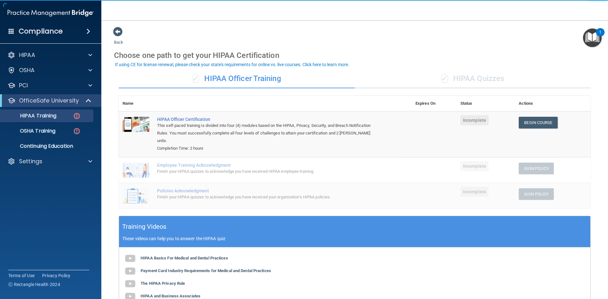
click at [464, 84] on div "✓ HIPAA Quizzes" at bounding box center [473, 78] width 236 height 19
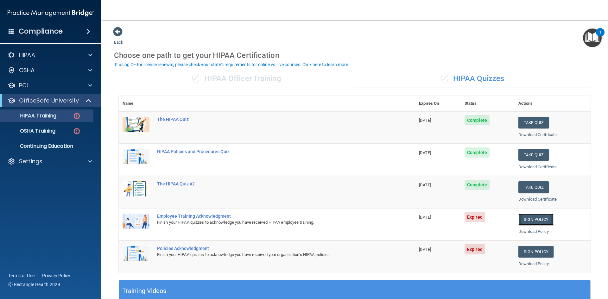
click at [544, 220] on link "Sign Policy" at bounding box center [535, 220] width 35 height 12
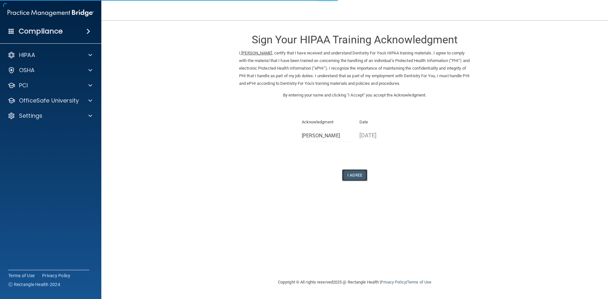
click at [361, 179] on button "I Agree" at bounding box center [354, 175] width 25 height 12
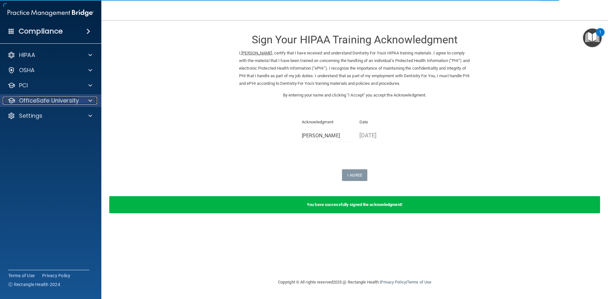
click at [65, 101] on p "OfficeSafe University" at bounding box center [49, 101] width 60 height 8
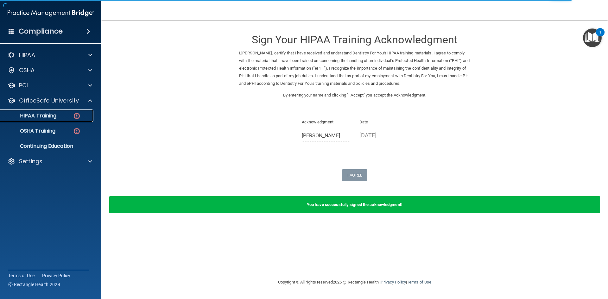
click at [67, 118] on div "HIPAA Training" at bounding box center [47, 116] width 86 height 6
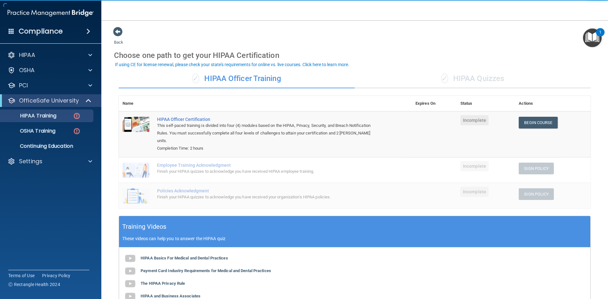
click at [477, 80] on div "✓ HIPAA Quizzes" at bounding box center [473, 78] width 236 height 19
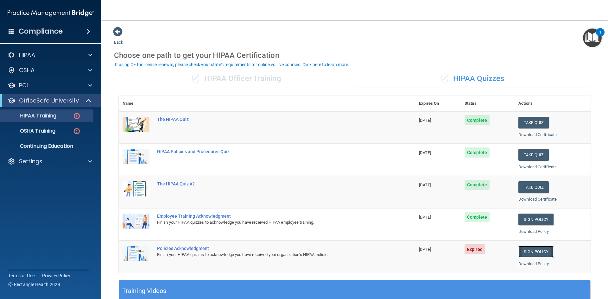
click at [522, 251] on link "Sign Policy" at bounding box center [535, 252] width 35 height 12
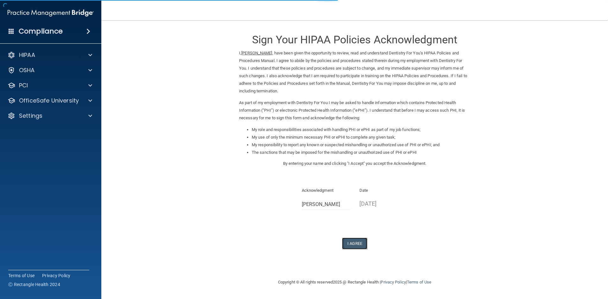
click at [352, 242] on button "I Agree" at bounding box center [354, 244] width 25 height 12
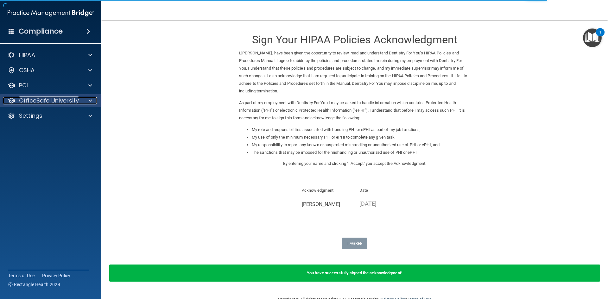
click at [37, 104] on p "OfficeSafe University" at bounding box center [49, 101] width 60 height 8
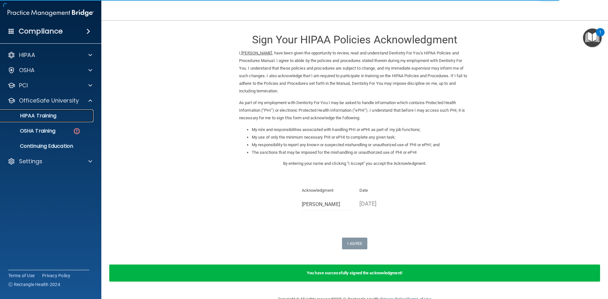
click at [41, 114] on p "HIPAA Training" at bounding box center [30, 116] width 52 height 6
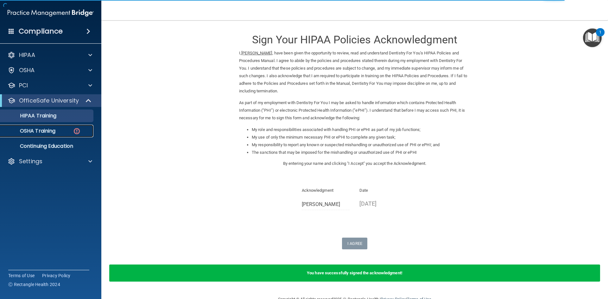
click at [43, 130] on p "OSHA Training" at bounding box center [29, 131] width 51 height 6
